Goal: Obtain resource: Download file/media

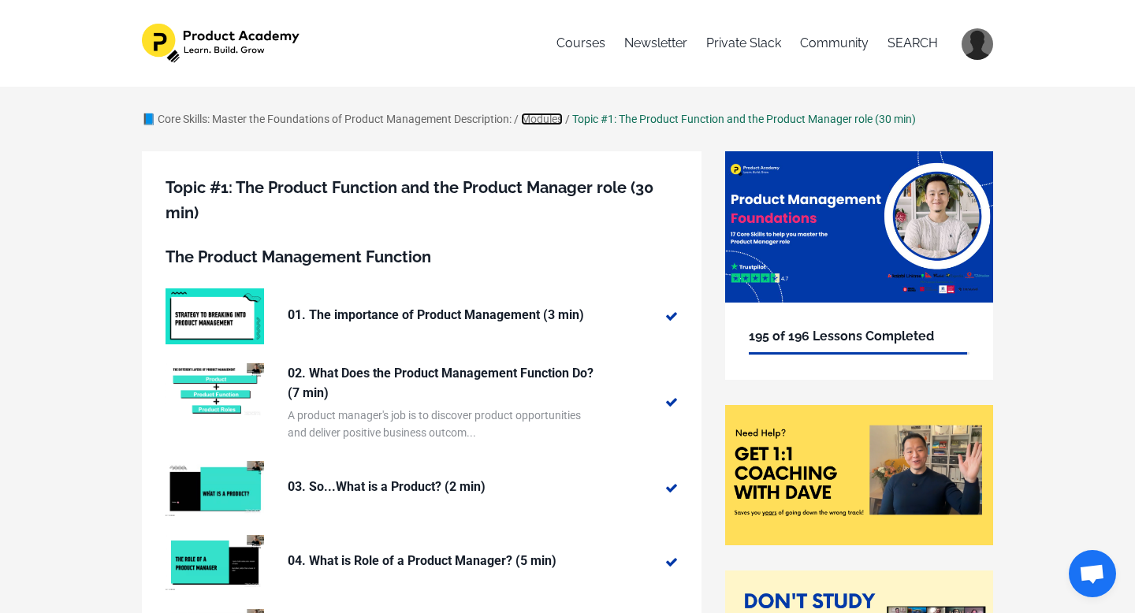
click at [551, 118] on link "Modules" at bounding box center [542, 119] width 42 height 13
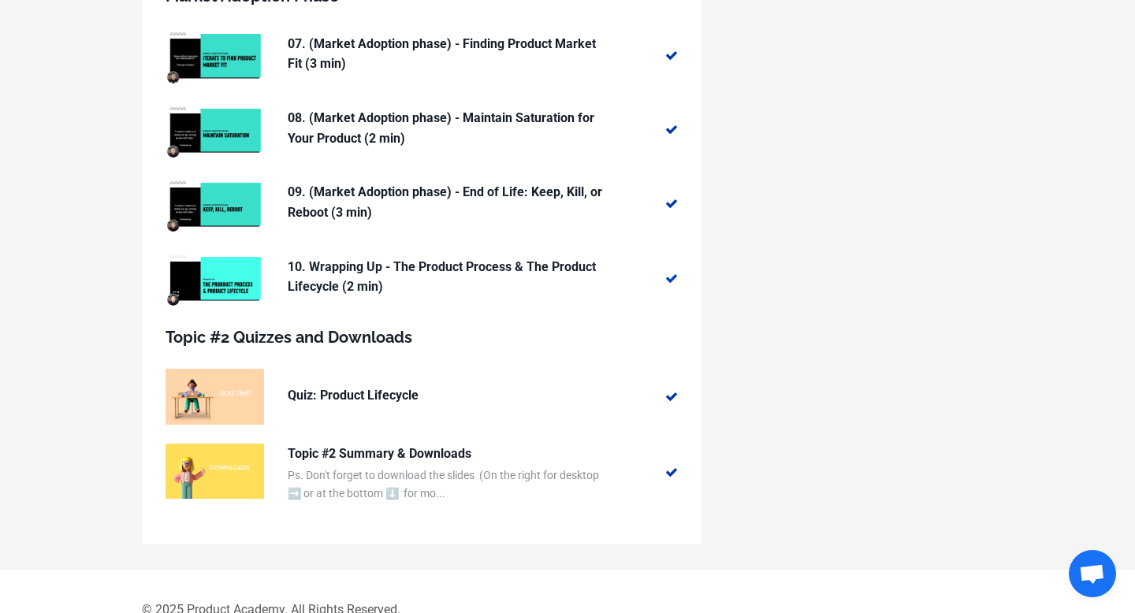
scroll to position [905, 0]
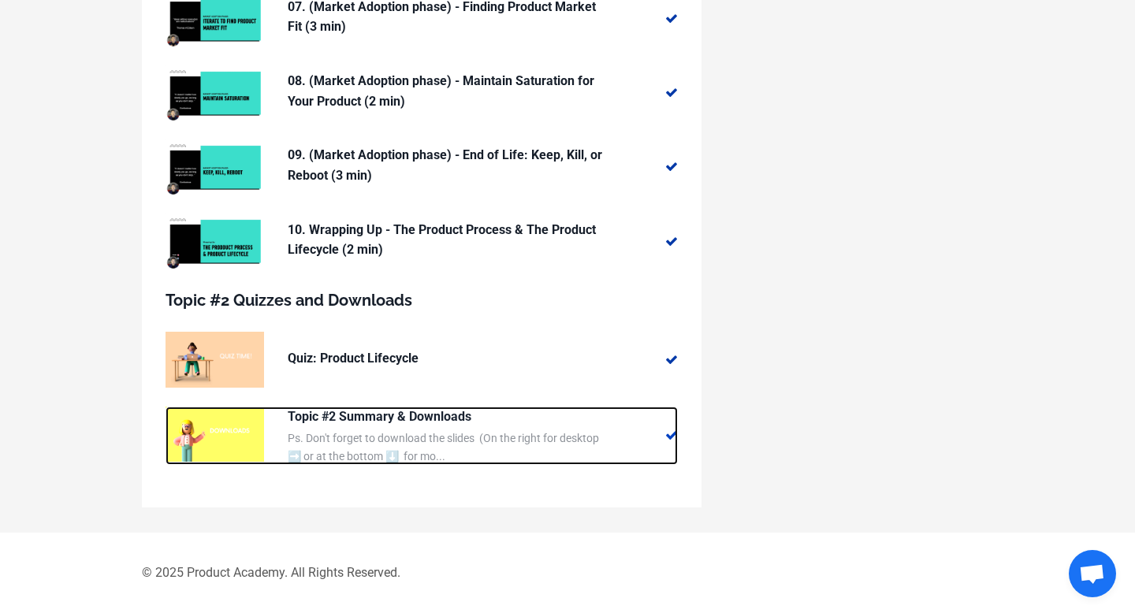
click at [384, 414] on p "Topic #2 Summary & Downloads" at bounding box center [445, 417] width 315 height 20
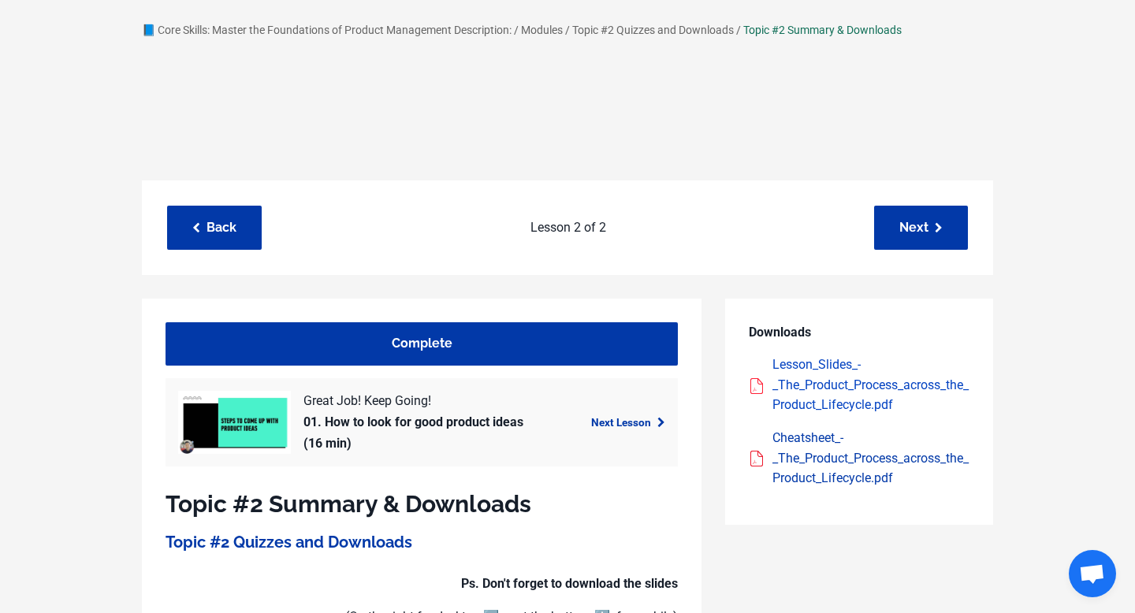
scroll to position [97, 0]
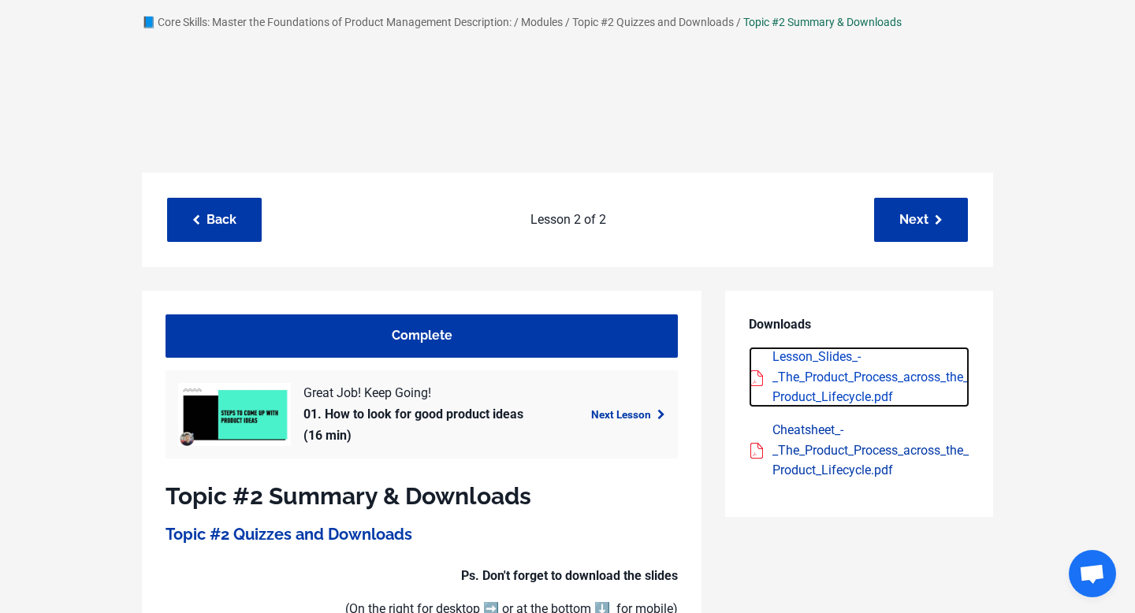
click at [826, 392] on div "Lesson_Slides_-_The_Product_Process_across_the_Product_Lifecycle.pdf" at bounding box center [870, 377] width 197 height 61
